Goal: Check status: Check status

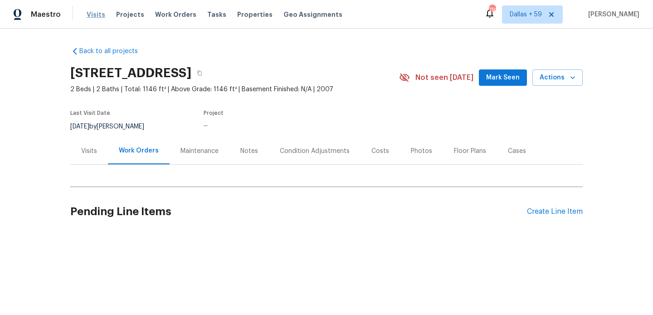
click at [97, 18] on span "Visits" at bounding box center [96, 14] width 19 height 9
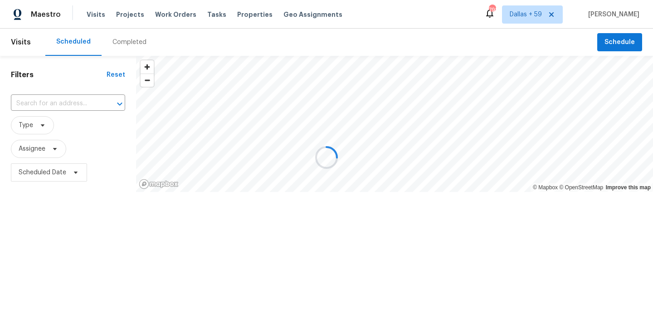
click at [129, 43] on div at bounding box center [326, 157] width 653 height 315
click at [128, 43] on div at bounding box center [326, 157] width 653 height 315
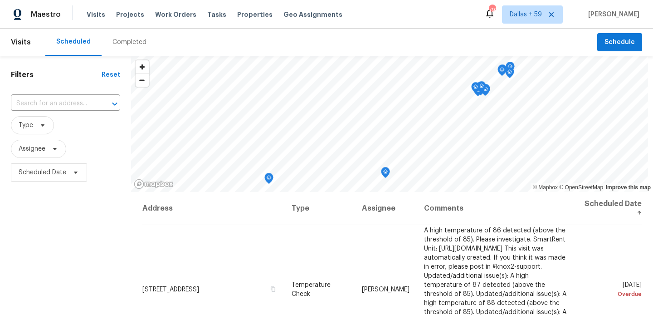
click at [123, 44] on div "Completed" at bounding box center [129, 42] width 34 height 9
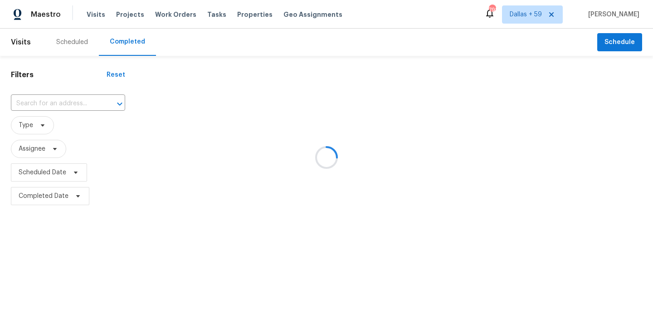
click at [49, 103] on div at bounding box center [326, 157] width 653 height 315
click at [50, 109] on div at bounding box center [326, 157] width 653 height 315
click at [50, 102] on div at bounding box center [326, 157] width 653 height 315
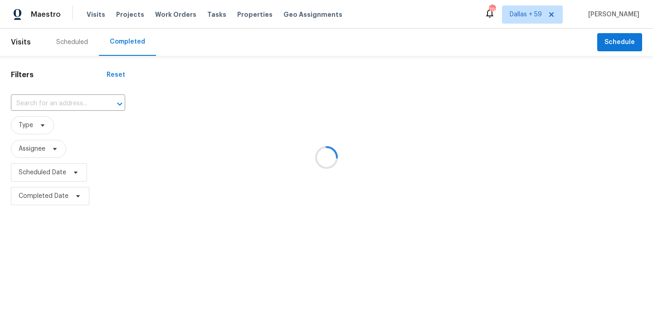
click at [40, 100] on div at bounding box center [326, 157] width 653 height 315
click at [40, 102] on div at bounding box center [326, 157] width 653 height 315
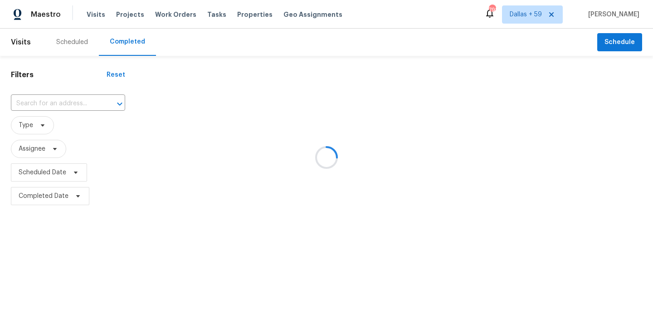
click at [43, 101] on div at bounding box center [326, 157] width 653 height 315
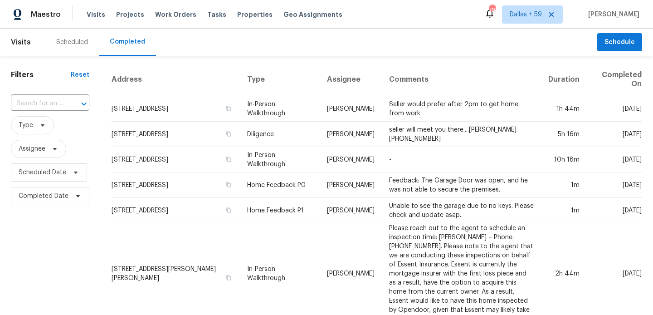
click at [43, 101] on input "text" at bounding box center [37, 104] width 53 height 14
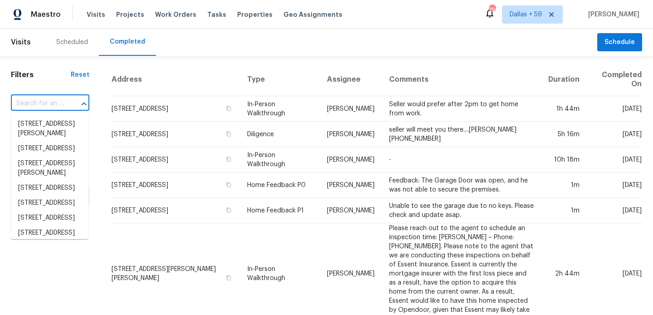
paste input "[STREET_ADDRESS][PERSON_NAME]"
type input "[STREET_ADDRESS][PERSON_NAME]"
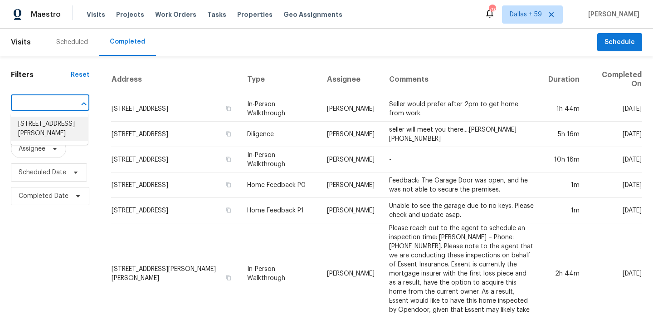
click at [52, 128] on li "[STREET_ADDRESS][PERSON_NAME]" at bounding box center [49, 129] width 77 height 24
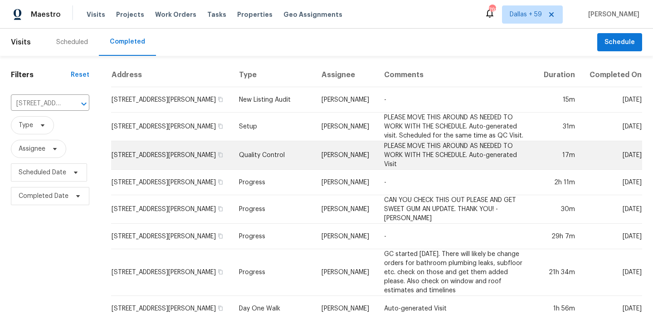
scroll to position [23, 0]
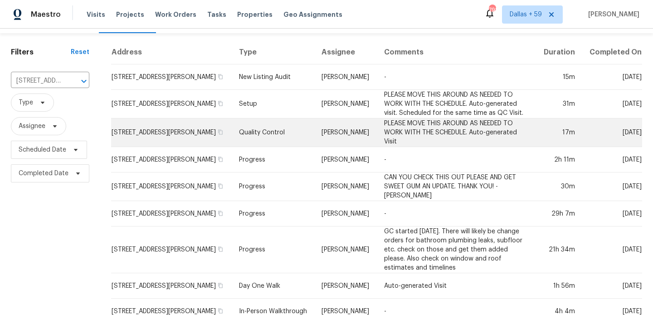
click at [191, 128] on td "[STREET_ADDRESS][PERSON_NAME]" at bounding box center [171, 132] width 121 height 29
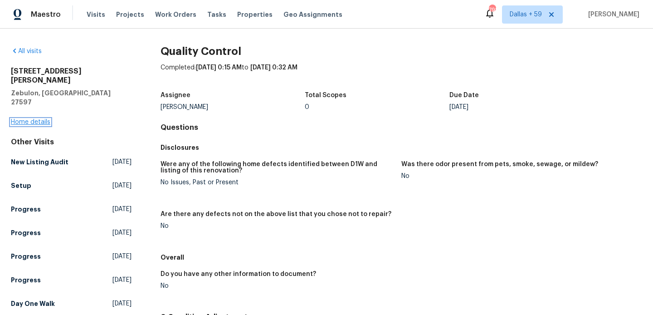
click at [33, 119] on link "Home details" at bounding box center [30, 122] width 39 height 6
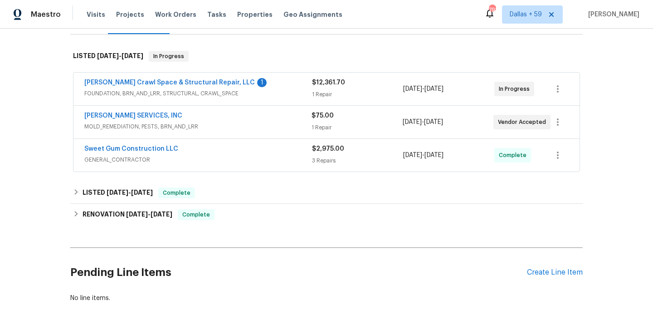
scroll to position [131, 0]
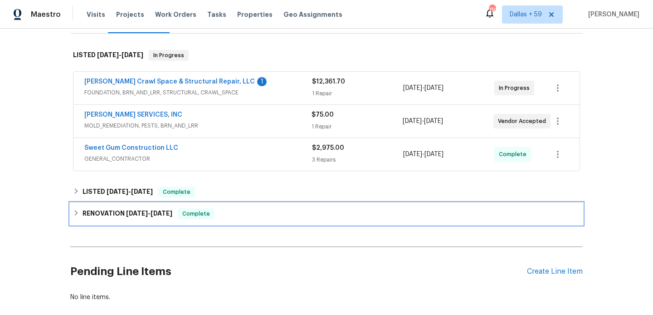
click at [156, 206] on div "RENOVATION [DATE] - [DATE] Complete" at bounding box center [326, 214] width 512 height 22
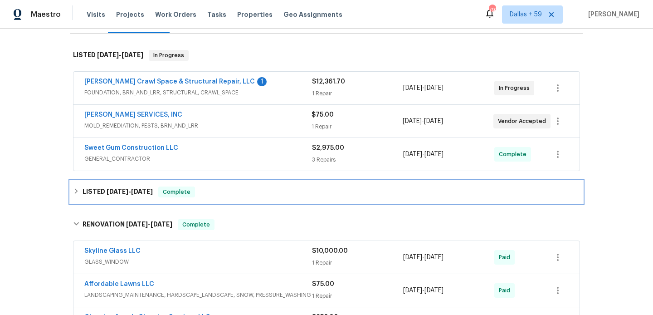
click at [135, 187] on h6 "LISTED [DATE] - [DATE]" at bounding box center [118, 191] width 70 height 11
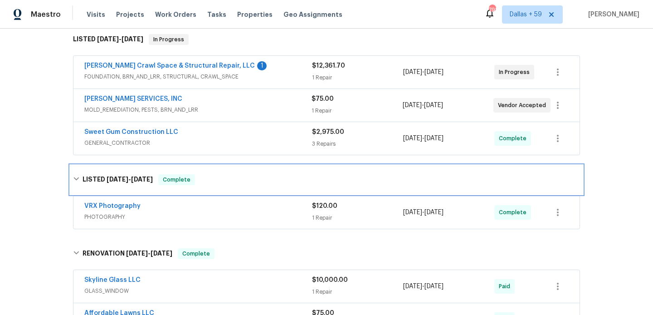
scroll to position [0, 0]
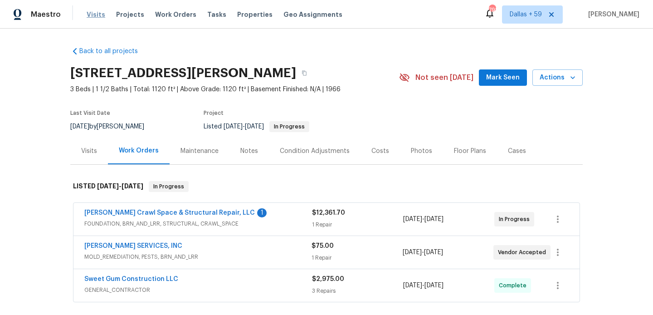
click at [96, 18] on span "Visits" at bounding box center [96, 14] width 19 height 9
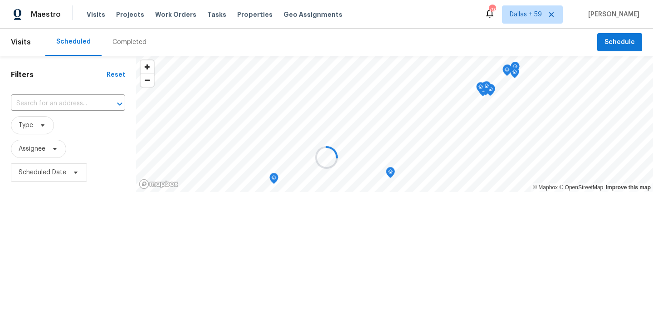
click at [126, 44] on div at bounding box center [326, 157] width 653 height 315
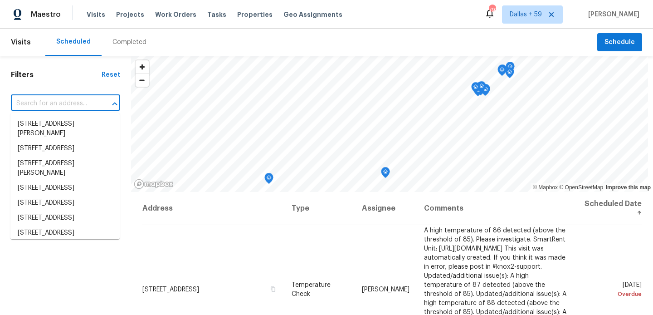
click at [83, 102] on input "text" at bounding box center [53, 104] width 84 height 14
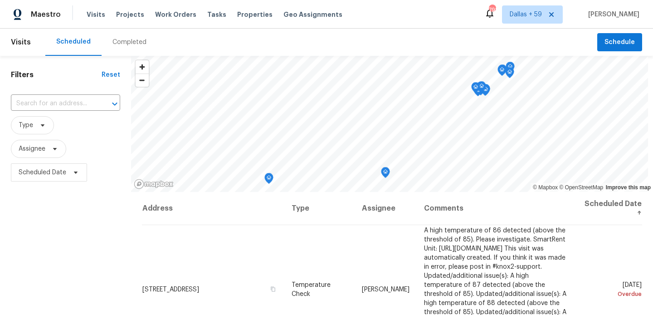
click at [122, 46] on div "Completed" at bounding box center [129, 42] width 34 height 9
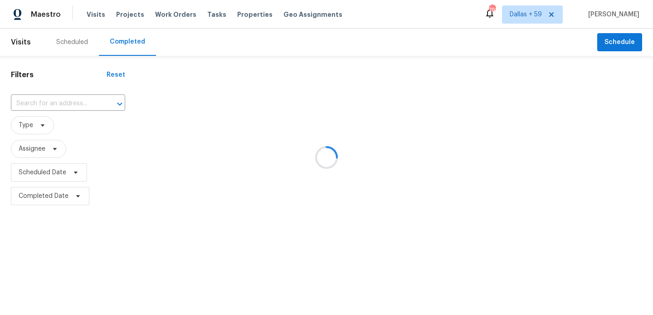
click at [79, 103] on div at bounding box center [326, 157] width 653 height 315
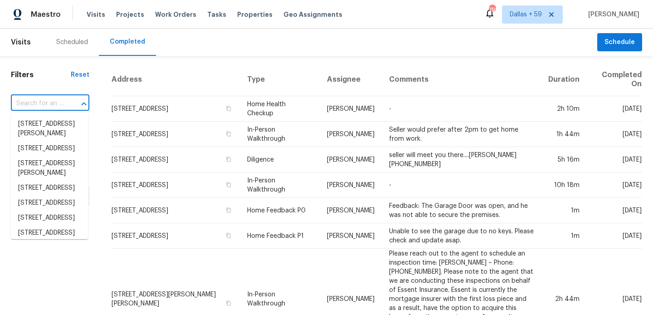
click at [61, 98] on input "text" at bounding box center [37, 104] width 53 height 14
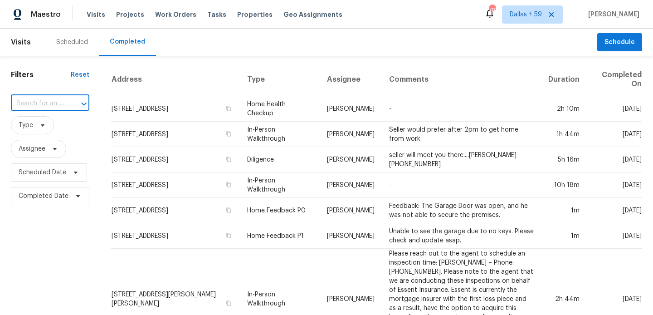
click at [58, 104] on input "text" at bounding box center [37, 104] width 53 height 14
paste input "[STREET_ADDRESS]"
type input "[STREET_ADDRESS]"
click at [67, 127] on li "[STREET_ADDRESS]" at bounding box center [49, 124] width 77 height 15
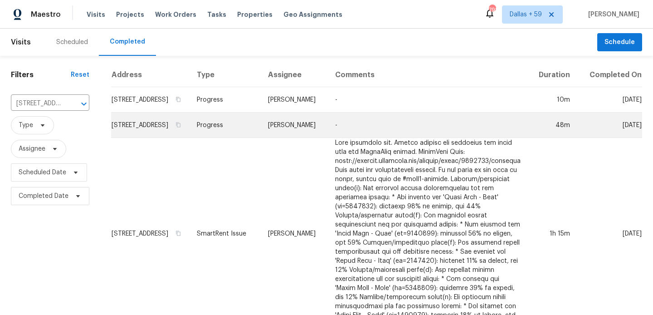
click at [232, 122] on td "Progress" at bounding box center [226, 124] width 72 height 25
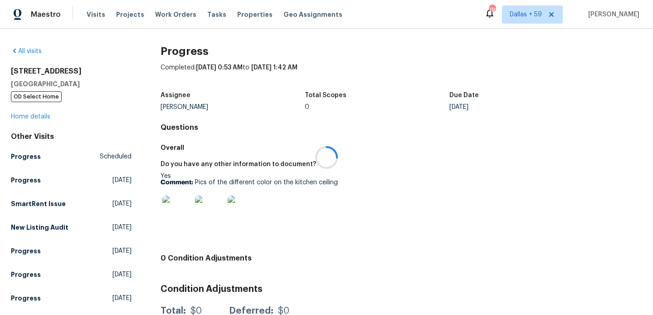
click at [42, 105] on div at bounding box center [326, 157] width 653 height 315
click at [40, 117] on link "Home details" at bounding box center [30, 116] width 39 height 6
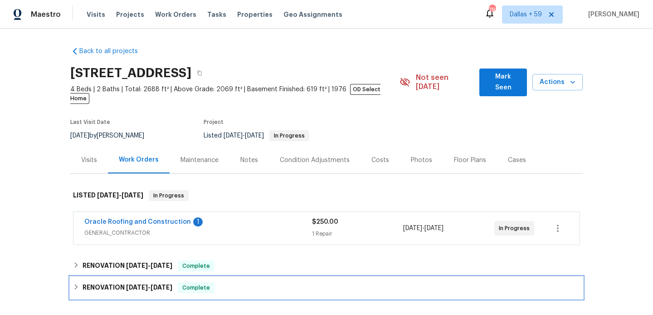
click at [171, 284] on span "[DATE]" at bounding box center [162, 287] width 22 height 6
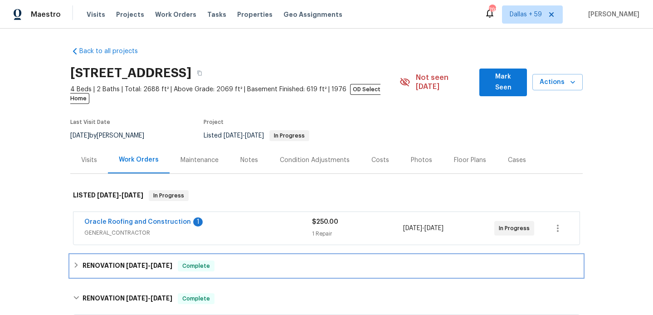
click at [168, 262] on span "[DATE]" at bounding box center [162, 265] width 22 height 6
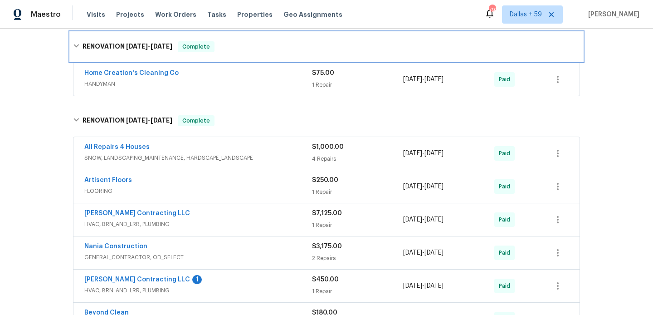
scroll to position [207, 0]
